Goal: Task Accomplishment & Management: Manage account settings

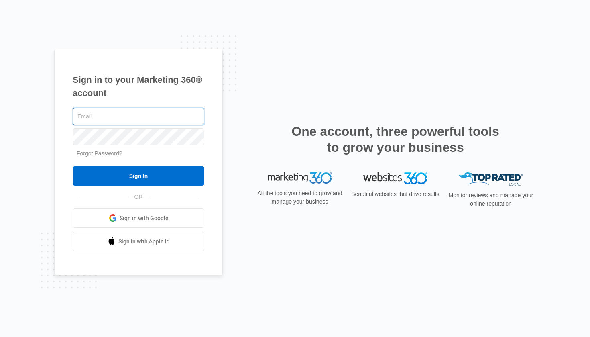
type input "[EMAIL_ADDRESS][DOMAIN_NAME]"
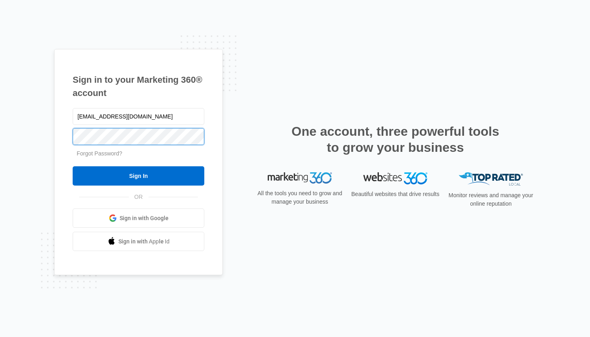
click at [138, 176] on input "Sign In" at bounding box center [139, 175] width 132 height 19
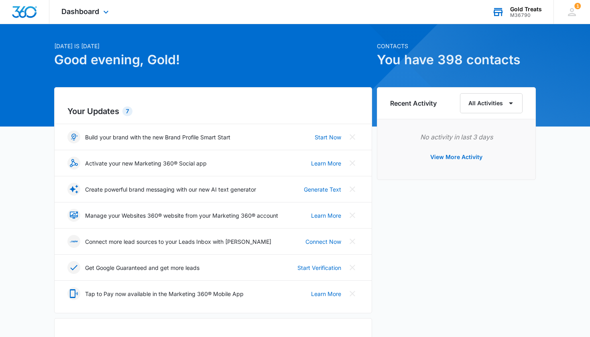
scroll to position [16, 0]
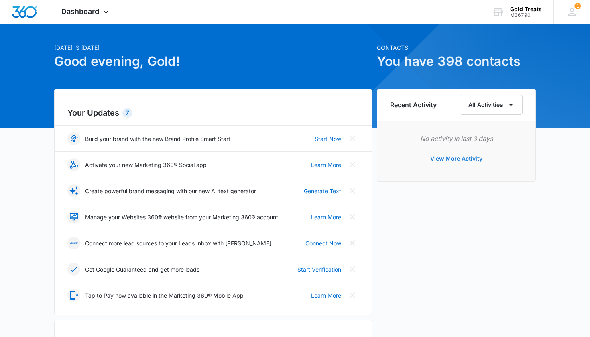
click at [447, 159] on button "View More Activity" at bounding box center [456, 158] width 68 height 19
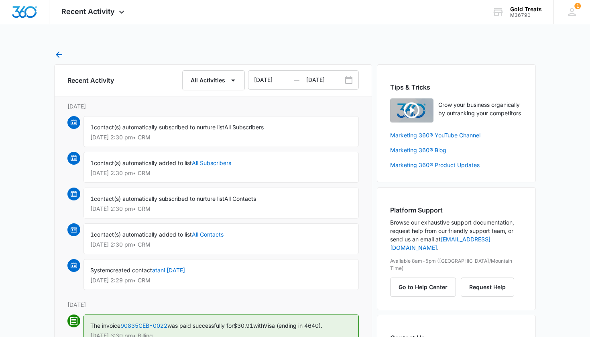
click at [57, 51] on icon "button" at bounding box center [59, 55] width 10 height 10
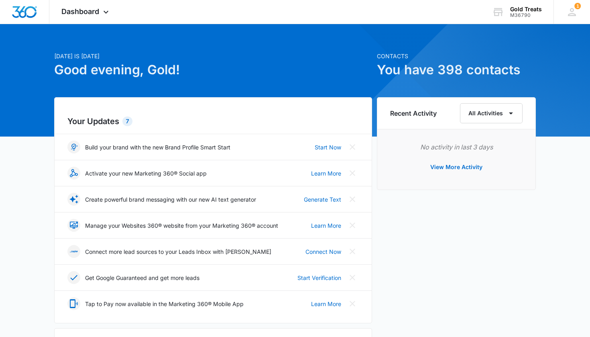
scroll to position [9, 0]
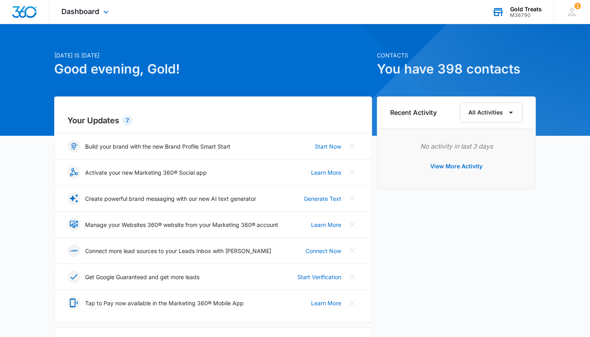
click at [520, 14] on div "M36790" at bounding box center [526, 15] width 32 height 6
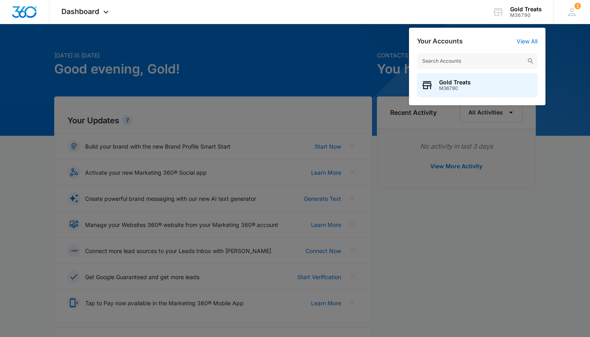
click at [352, 55] on div at bounding box center [295, 168] width 590 height 337
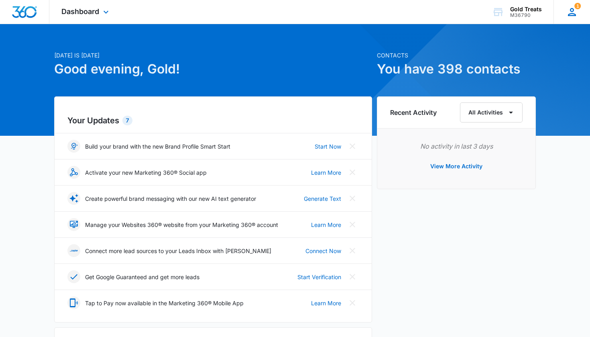
click at [569, 11] on icon at bounding box center [572, 12] width 12 height 12
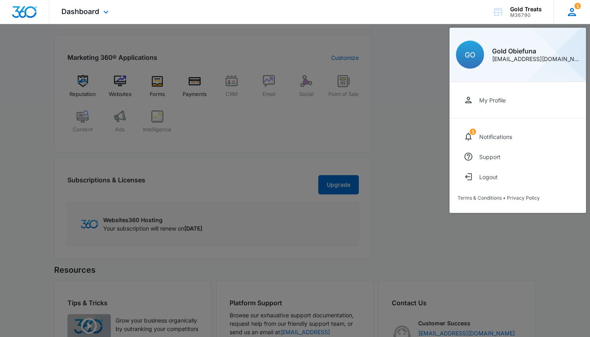
scroll to position [303, 0]
click at [514, 247] on div at bounding box center [295, 168] width 590 height 337
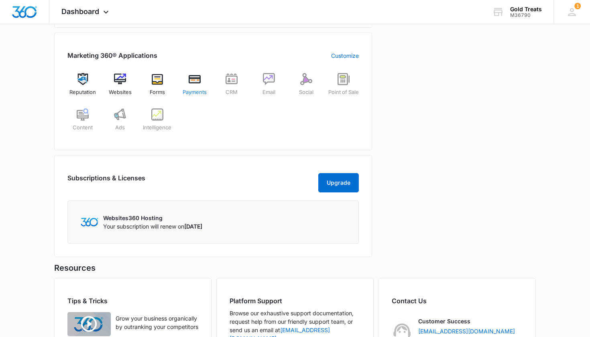
click at [196, 87] on div "Payments" at bounding box center [194, 87] width 31 height 29
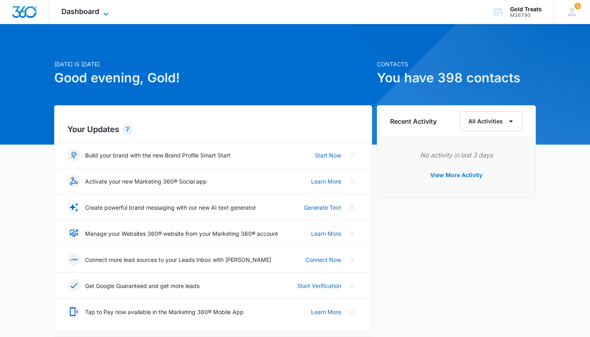
click at [105, 12] on icon at bounding box center [106, 14] width 10 height 10
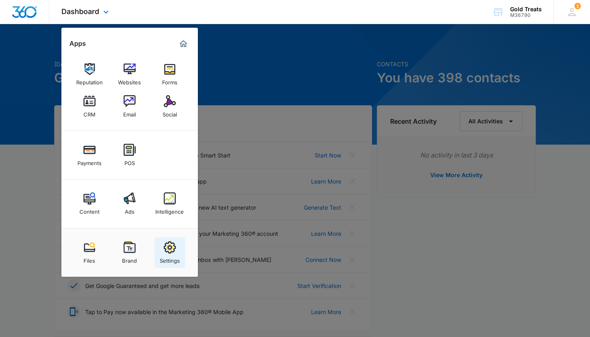
click at [167, 250] on img at bounding box center [170, 247] width 12 height 12
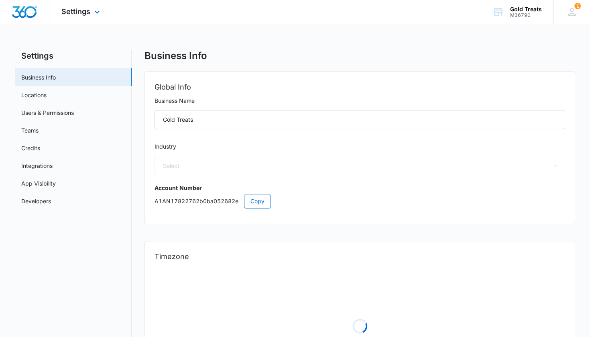
select select "31"
select select "US"
select select "America/Denver"
click at [37, 149] on link "Credits" at bounding box center [30, 148] width 19 height 8
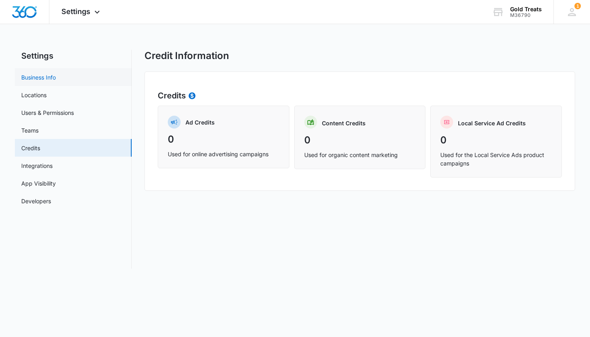
click at [49, 80] on link "Business Info" at bounding box center [38, 77] width 35 height 8
select select "31"
select select "US"
select select "America/Denver"
click at [41, 166] on link "Integrations" at bounding box center [36, 165] width 31 height 8
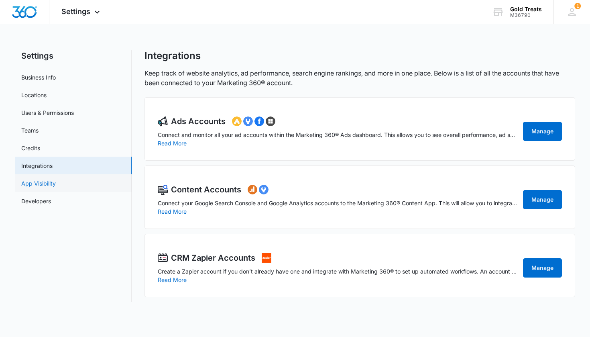
click at [41, 181] on link "App Visibility" at bounding box center [38, 183] width 35 height 8
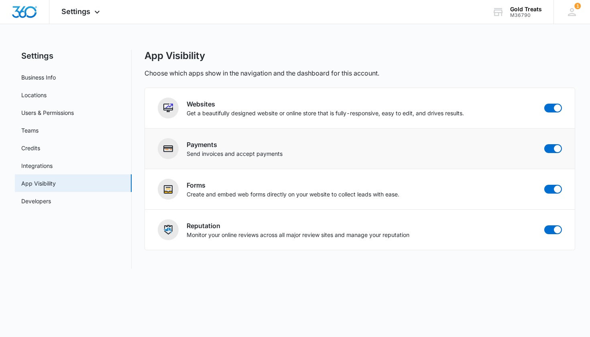
click at [199, 152] on p "Send invoices and accept payments" at bounding box center [235, 153] width 96 height 8
click at [164, 152] on img at bounding box center [168, 149] width 10 height 10
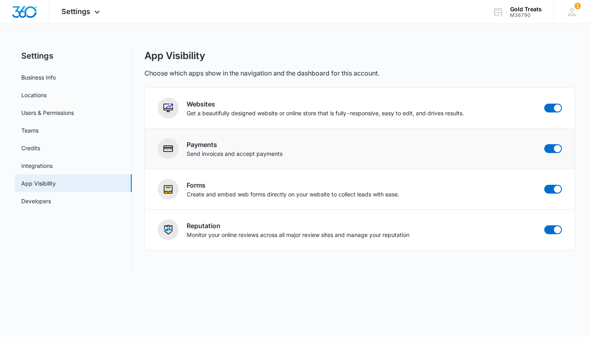
click at [307, 152] on div "Payments Send invoices and accept payments" at bounding box center [360, 148] width 404 height 21
click at [333, 150] on div "Payments Send invoices and accept payments" at bounding box center [360, 148] width 404 height 21
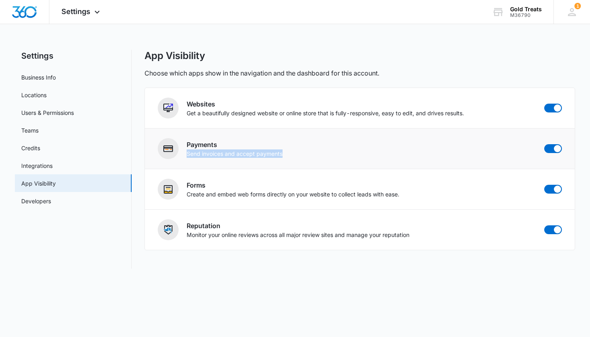
click at [333, 150] on div "Payments Send invoices and accept payments" at bounding box center [360, 148] width 404 height 21
click at [31, 201] on link "Developers" at bounding box center [36, 201] width 30 height 8
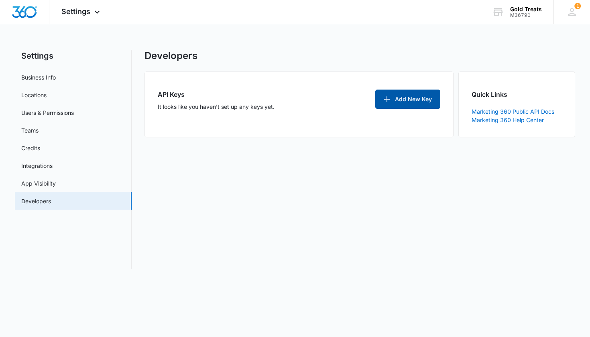
click at [410, 102] on button "Add New Key" at bounding box center [407, 98] width 65 height 19
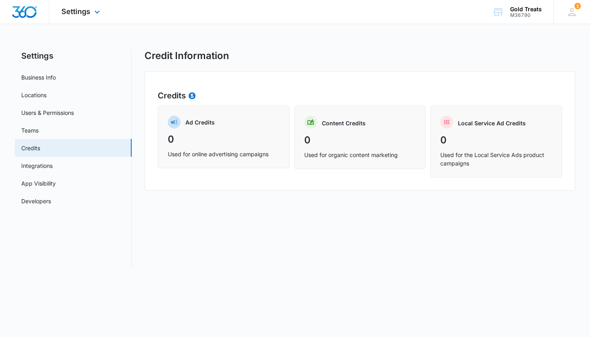
select select "31"
select select "US"
select select "America/Denver"
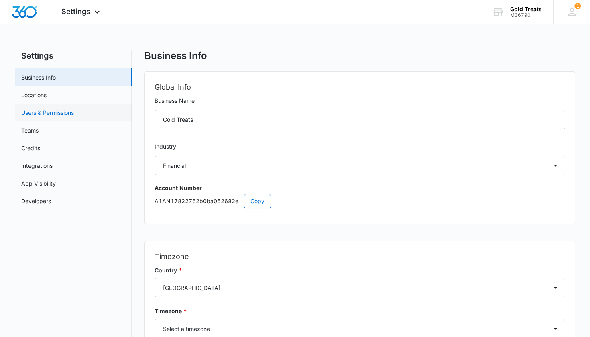
click at [50, 110] on link "Users & Permissions" at bounding box center [47, 112] width 53 height 8
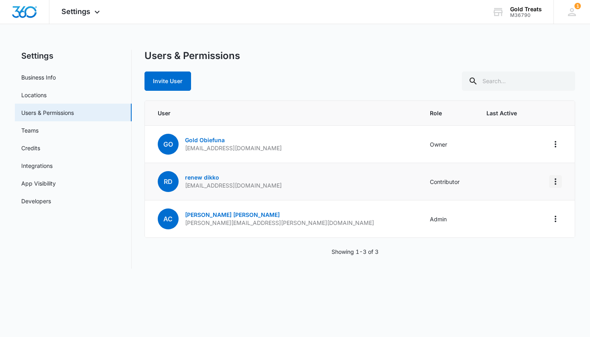
click at [557, 181] on icon "Actions" at bounding box center [555, 182] width 10 height 10
click at [477, 177] on td at bounding box center [505, 181] width 57 height 37
click at [486, 116] on span "Last Active" at bounding box center [505, 113] width 38 height 8
click at [56, 75] on link "Business Info" at bounding box center [38, 77] width 35 height 8
select select "31"
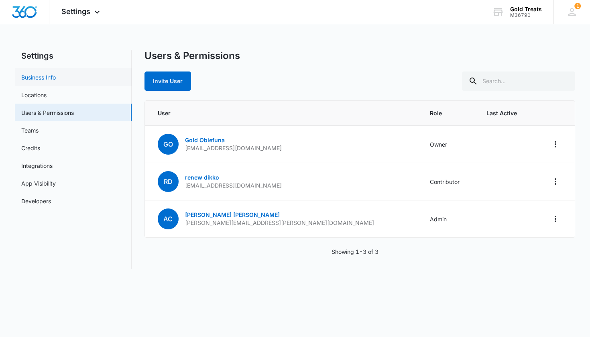
select select "US"
select select "America/Denver"
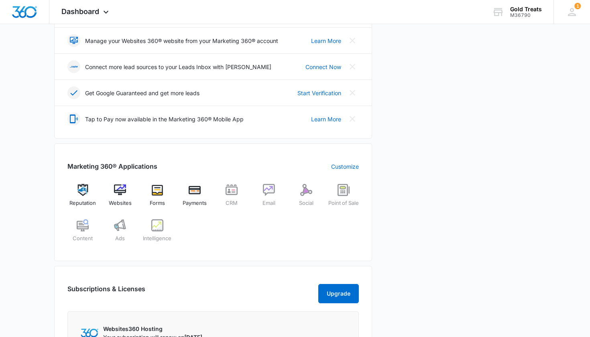
scroll to position [188, 0]
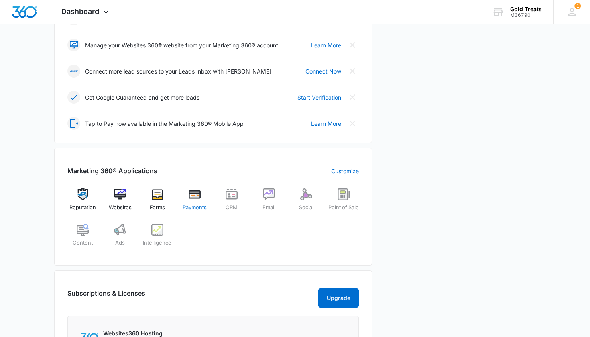
click at [194, 200] on img at bounding box center [195, 194] width 12 height 12
